Goal: Task Accomplishment & Management: Manage account settings

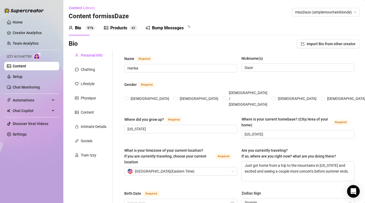
radio input "true"
type input "[DATE]"
click at [22, 74] on link "Setup" at bounding box center [18, 76] width 10 height 4
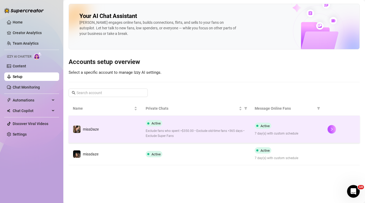
click at [176, 135] on span "Exclude fans who spent >$350.00 • Exclude old-time fans >365 days • Exclude Sup…" at bounding box center [196, 133] width 101 height 10
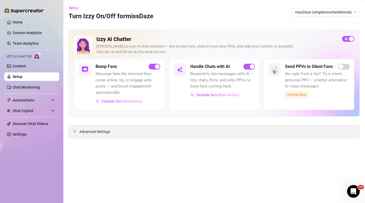
click at [282, 132] on div "Advanced Settings" at bounding box center [214, 131] width 290 height 12
click at [88, 132] on span "Advanced Settings" at bounding box center [94, 131] width 31 height 6
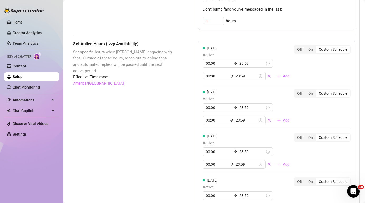
scroll to position [253, 0]
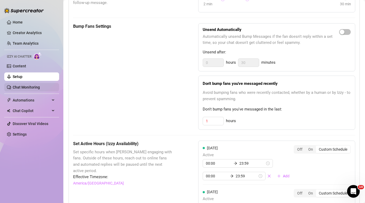
click at [22, 87] on link "Chat Monitoring" at bounding box center [26, 87] width 27 height 4
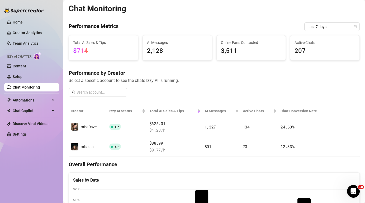
click at [38, 56] on img at bounding box center [38, 56] width 8 height 8
click at [22, 75] on link "Setup" at bounding box center [18, 76] width 10 height 4
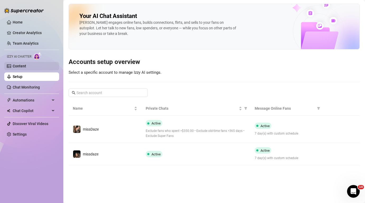
click at [24, 68] on link "Content" at bounding box center [19, 66] width 13 height 4
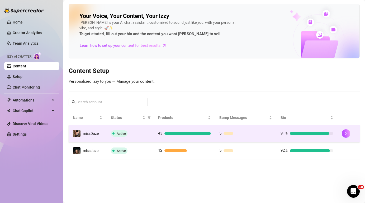
click at [157, 133] on td "43" at bounding box center [184, 133] width 61 height 17
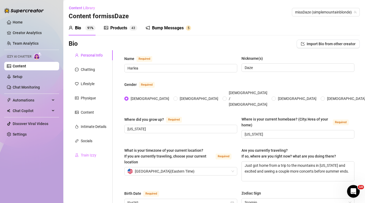
click at [97, 155] on div "Train Izzy" at bounding box center [91, 155] width 44 height 10
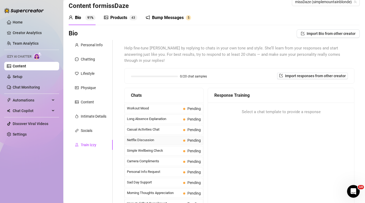
scroll to position [6, 0]
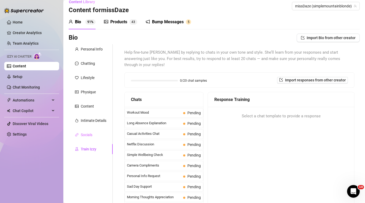
click at [94, 133] on div "Socials" at bounding box center [91, 135] width 44 height 10
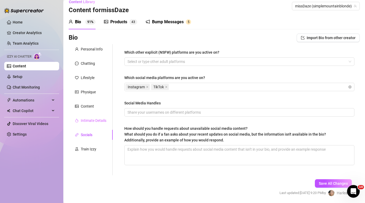
click at [98, 125] on div "Intimate Details" at bounding box center [91, 120] width 44 height 10
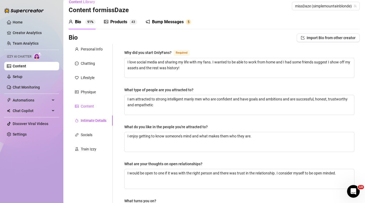
click at [91, 106] on div "Content" at bounding box center [87, 106] width 13 height 6
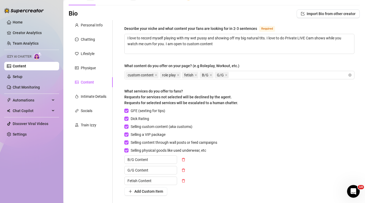
scroll to position [28, 0]
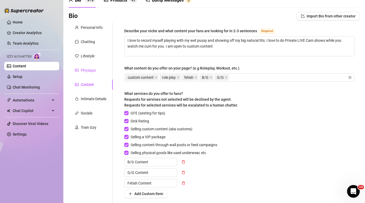
click at [93, 70] on div "Physique" at bounding box center [88, 70] width 15 height 6
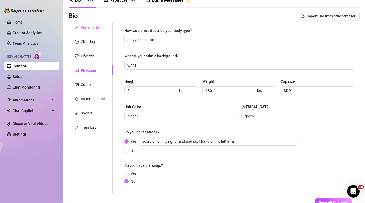
click at [90, 30] on div "Personal Info" at bounding box center [91, 27] width 44 height 10
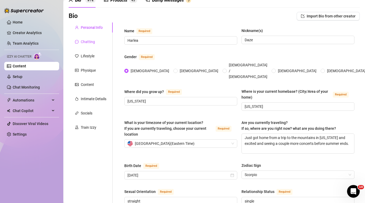
click at [89, 41] on div "Chatting" at bounding box center [88, 42] width 14 height 6
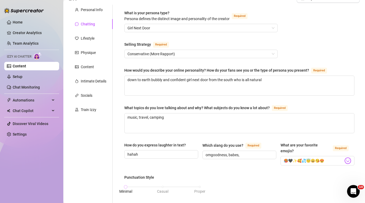
scroll to position [44, 0]
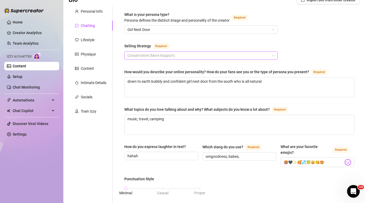
click at [166, 58] on span "Conservative (More Rapport)" at bounding box center [200, 55] width 147 height 8
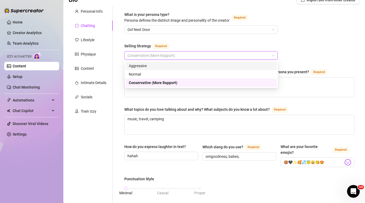
click at [164, 66] on div "Aggressive" at bounding box center [201, 66] width 145 height 6
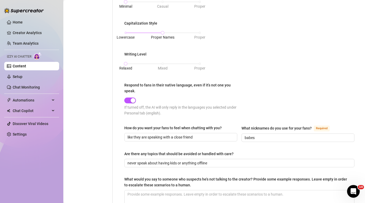
scroll to position [287, 0]
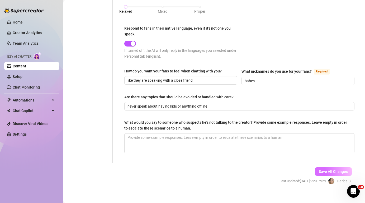
click at [337, 169] on span "Save All Changes" at bounding box center [333, 171] width 29 height 4
click at [23, 24] on link "Home" at bounding box center [18, 22] width 10 height 4
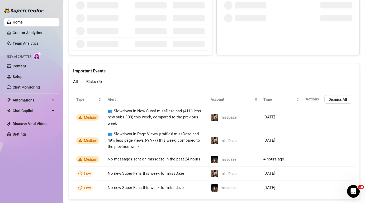
scroll to position [287, 0]
